Goal: Task Accomplishment & Management: Manage account settings

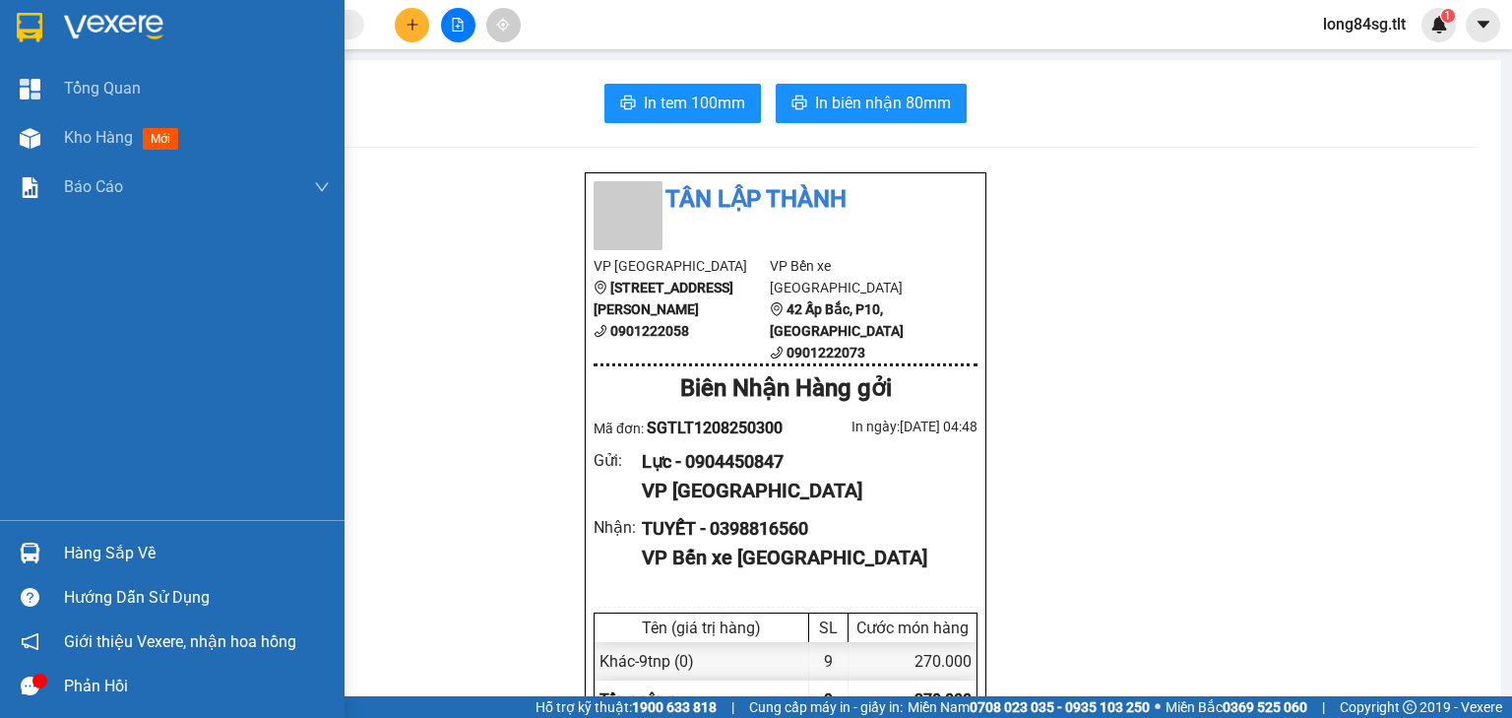
click at [50, 553] on div "Hàng sắp về" at bounding box center [172, 553] width 344 height 44
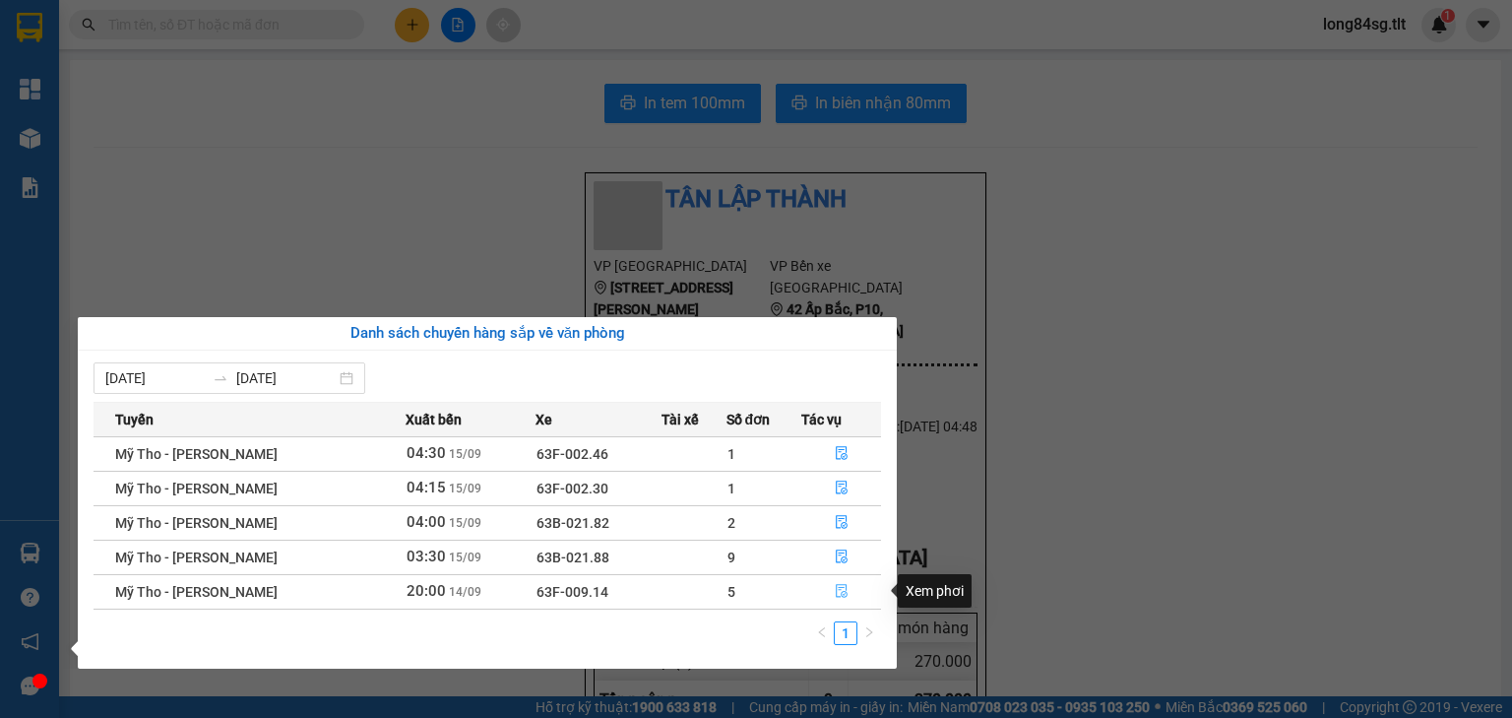
click at [843, 587] on icon "file-done" at bounding box center [842, 591] width 14 height 14
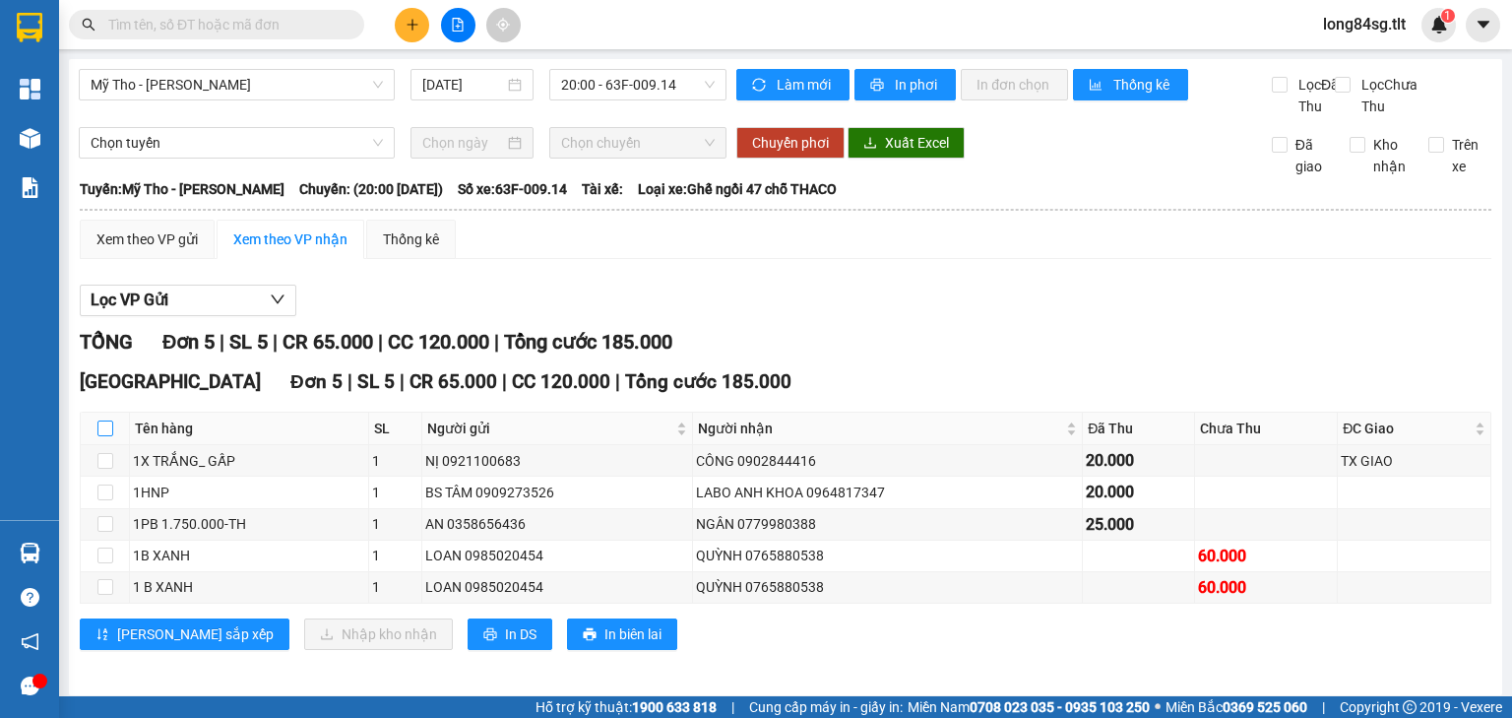
click at [108, 436] on input "checkbox" at bounding box center [105, 428] width 16 height 16
checkbox input "true"
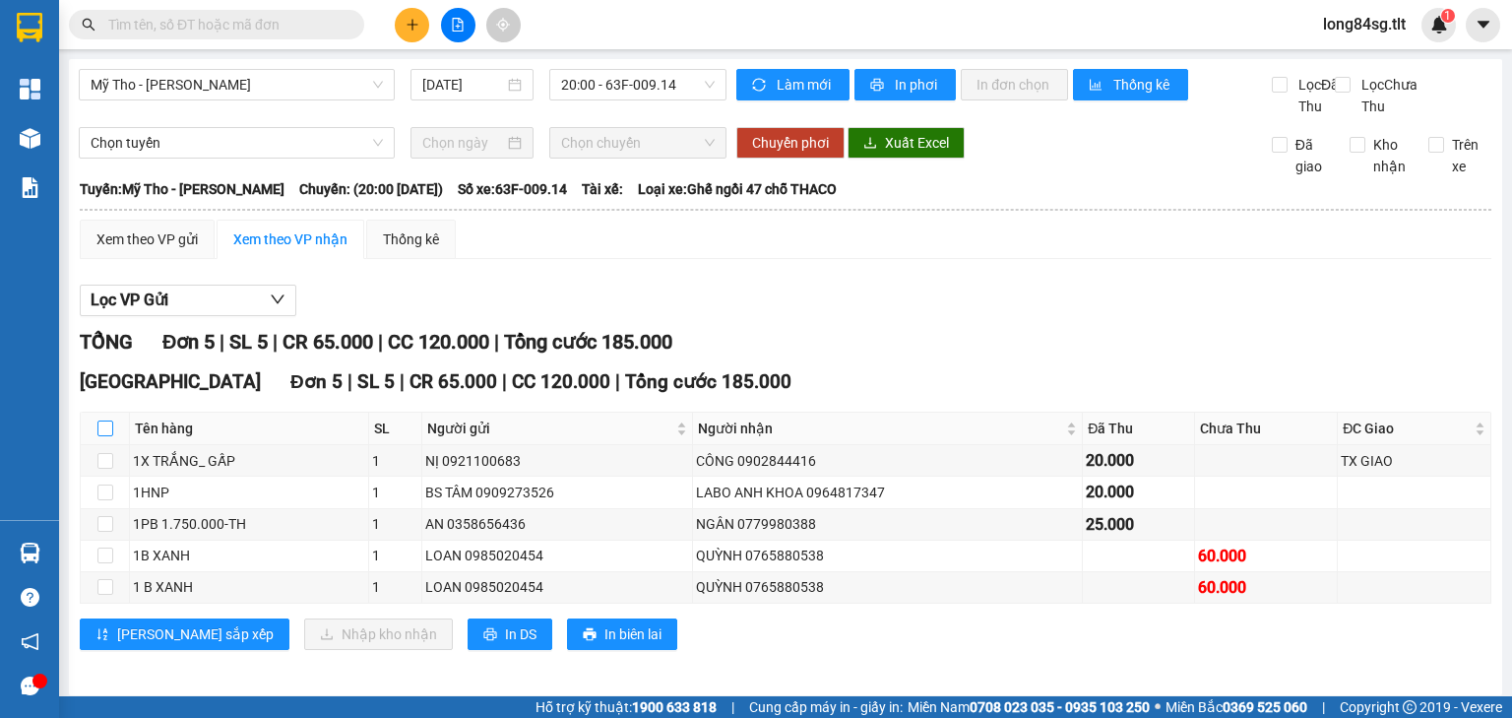
checkbox input "true"
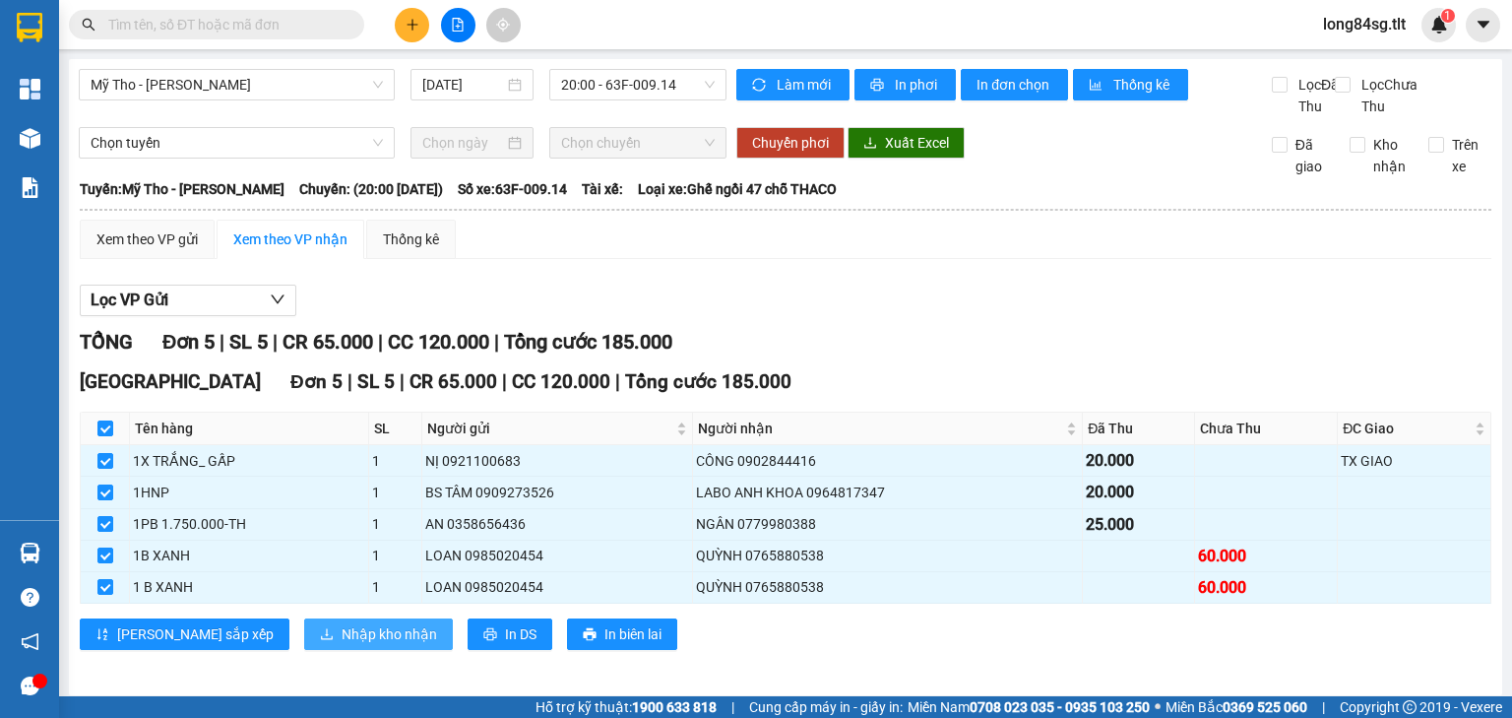
click at [342, 644] on span "Nhập kho nhận" at bounding box center [389, 634] width 95 height 22
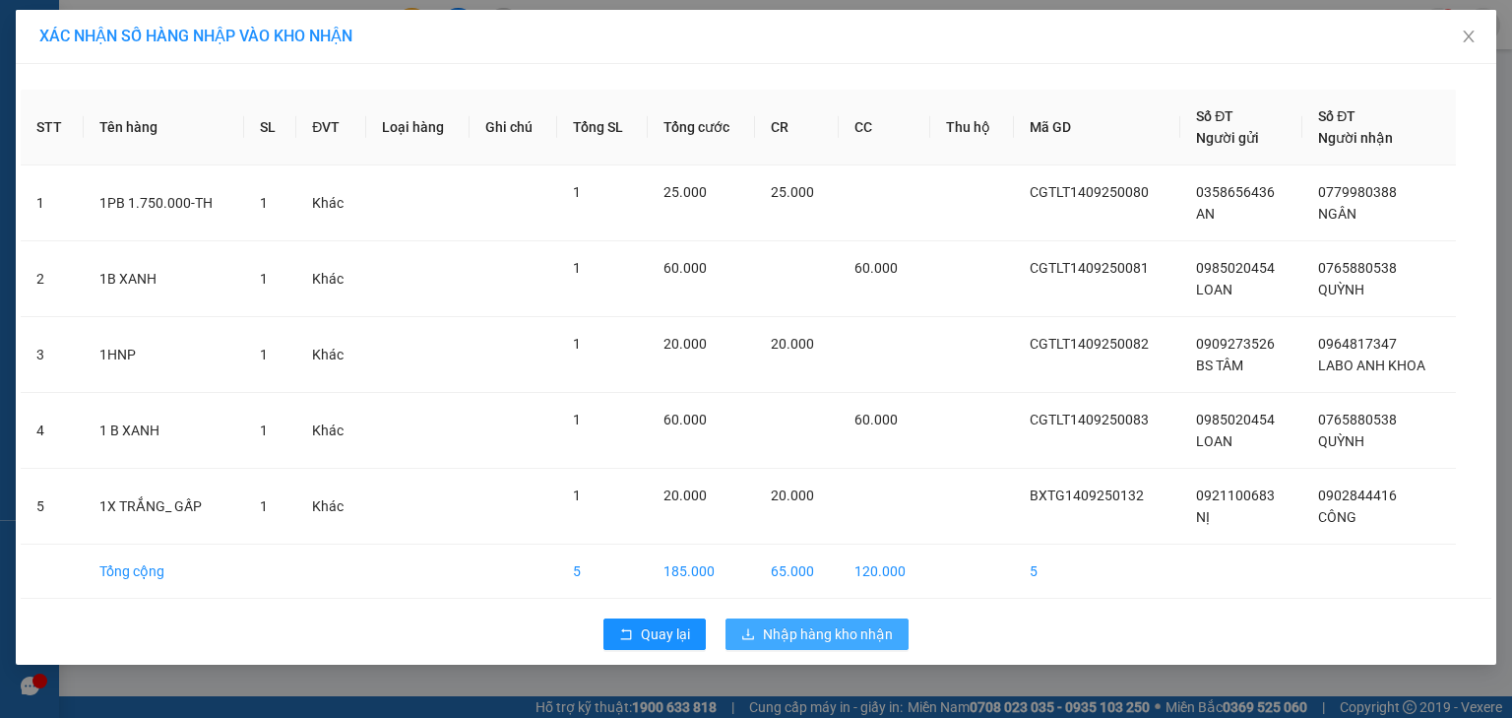
click at [818, 641] on span "Nhập hàng kho nhận" at bounding box center [828, 634] width 130 height 22
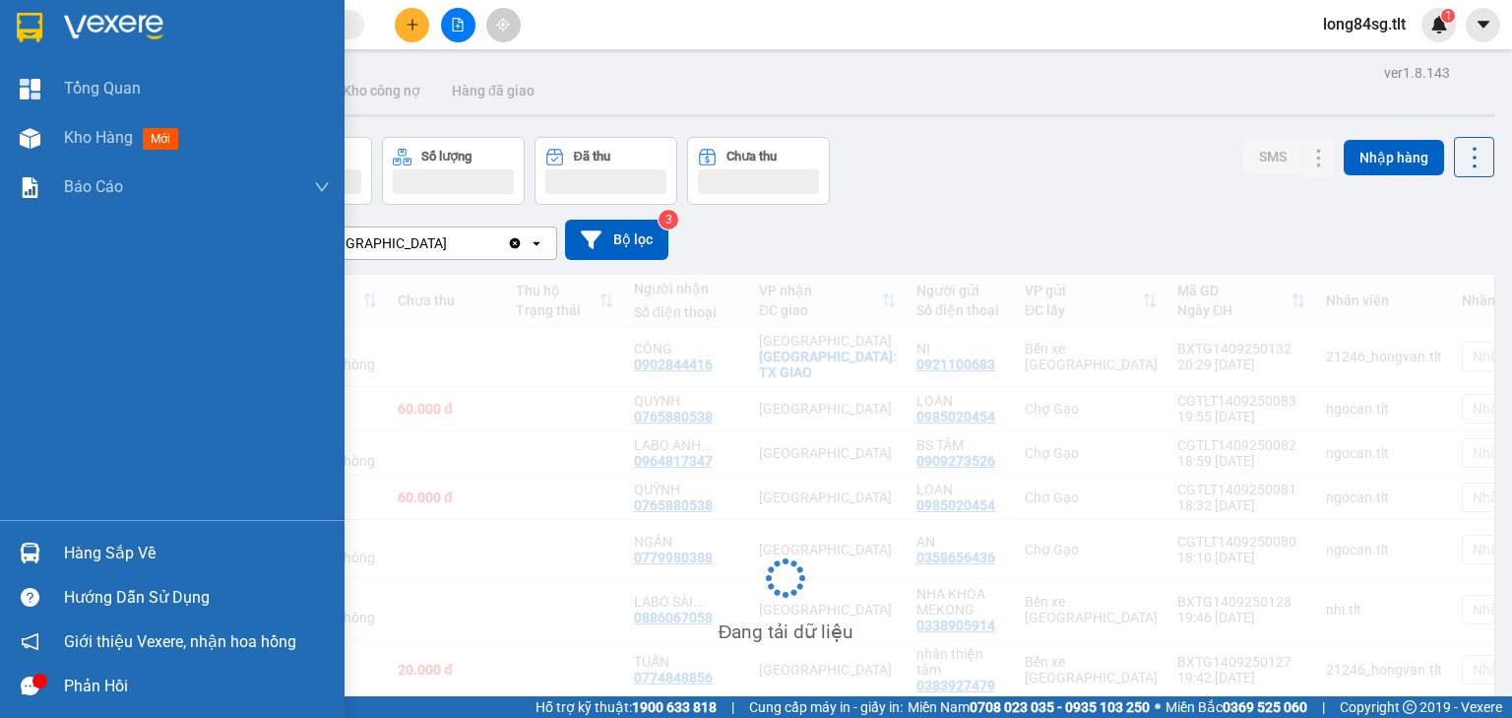
click at [37, 553] on img at bounding box center [30, 552] width 21 height 21
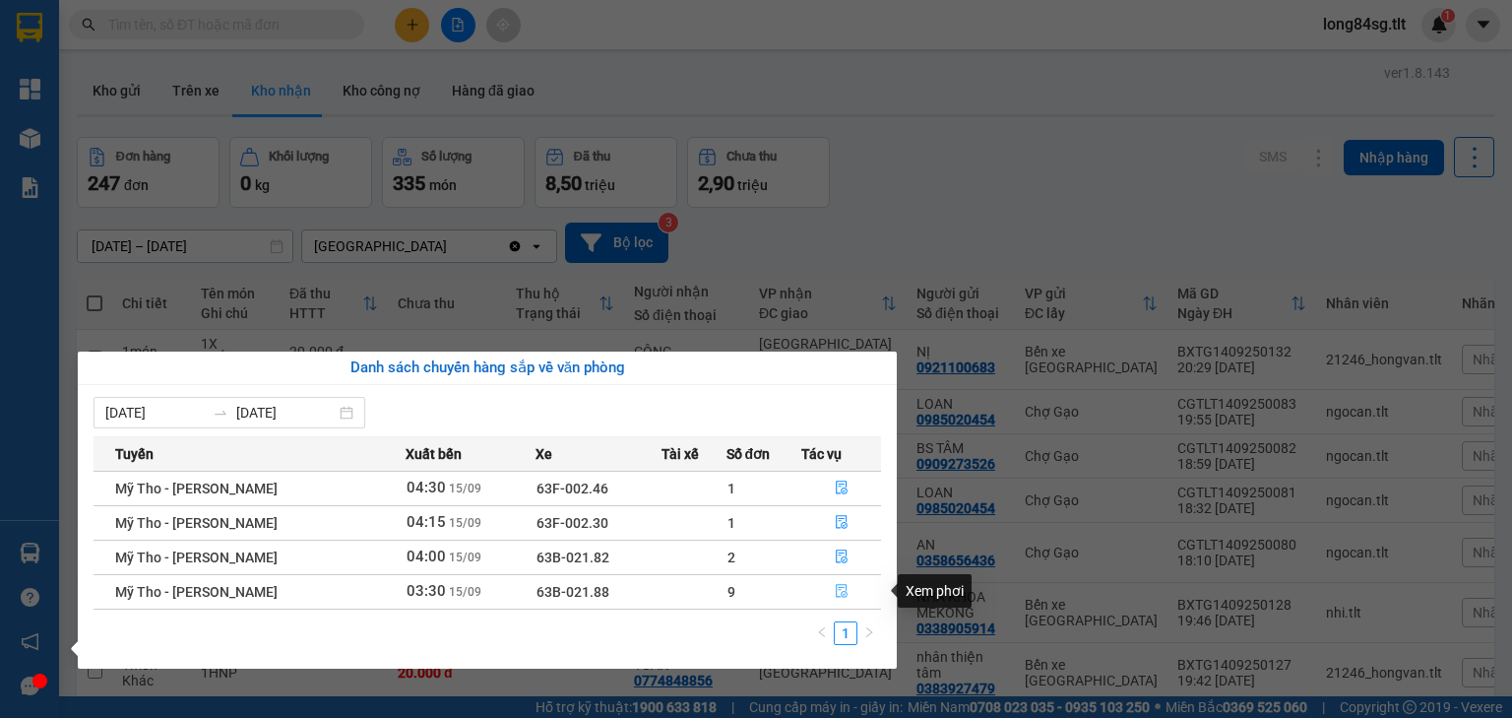
click at [824, 591] on button "button" at bounding box center [841, 591] width 78 height 31
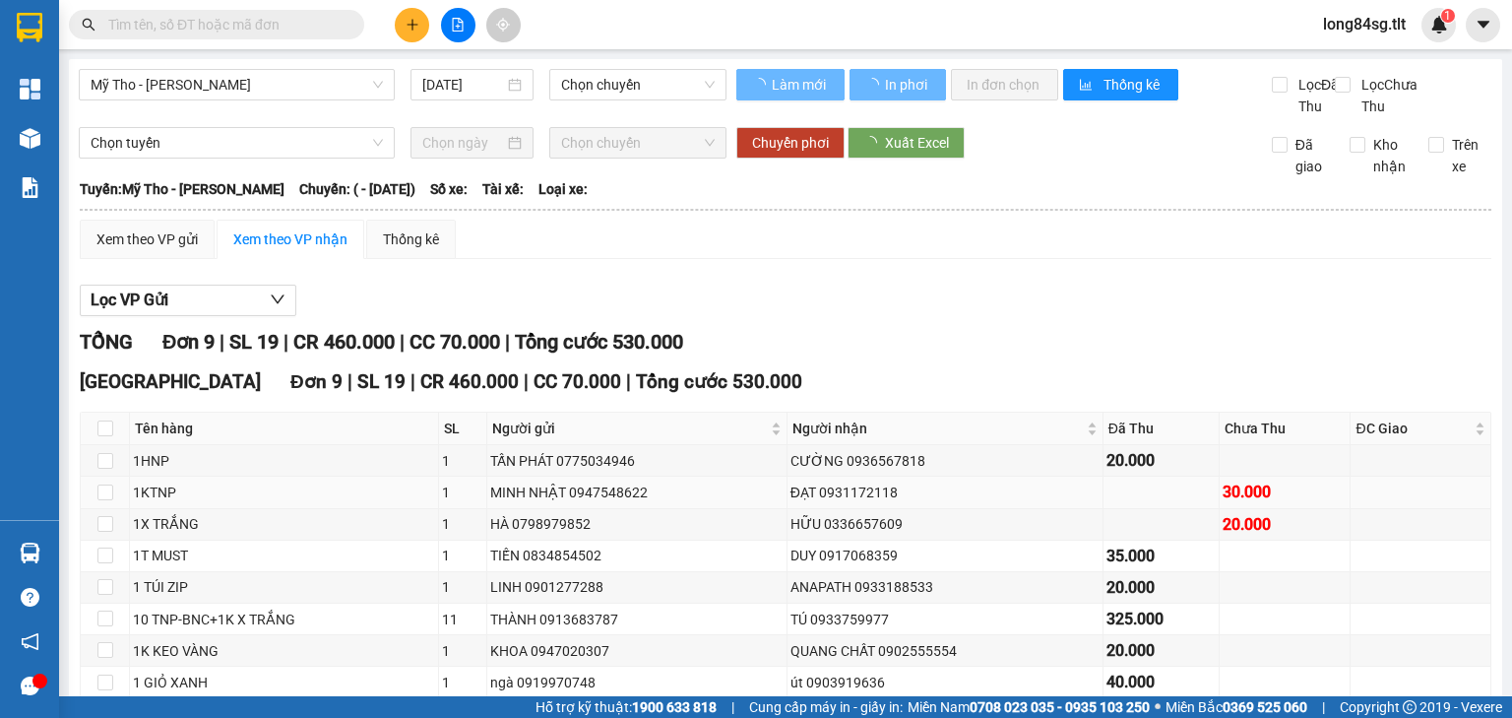
type input "[DATE]"
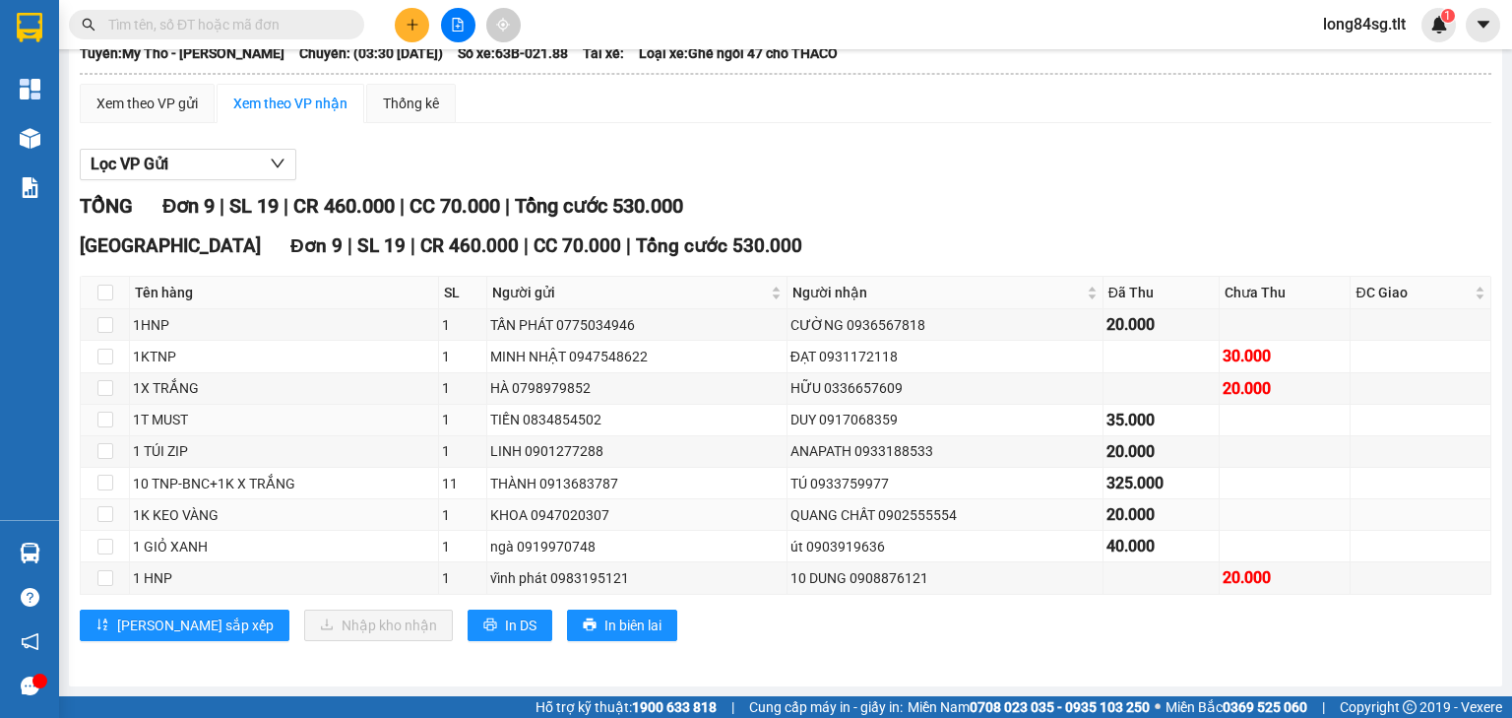
scroll to position [154, 0]
